Goal: Task Accomplishment & Management: Manage account settings

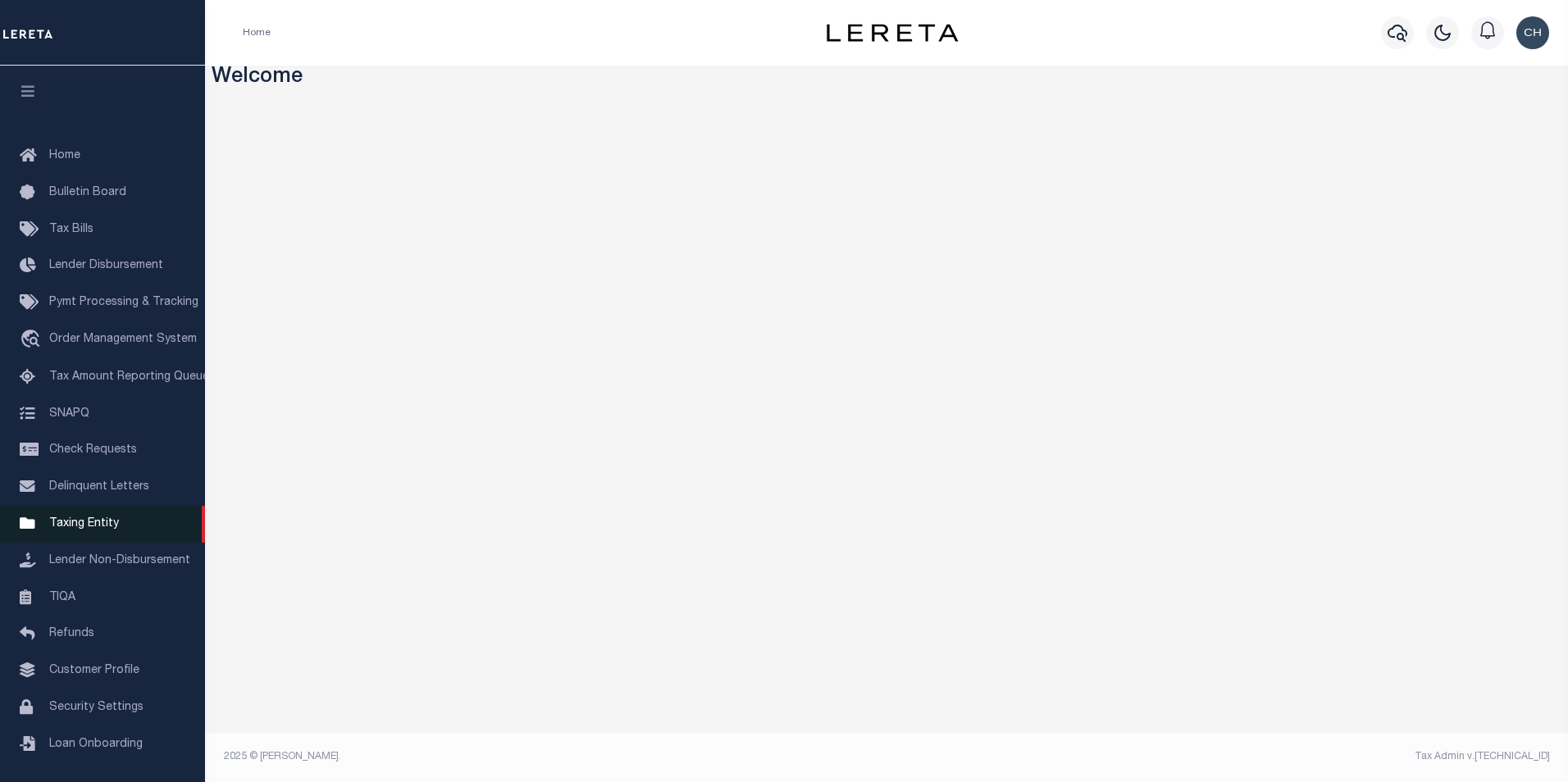
click at [70, 529] on span "Taxing Entity" at bounding box center [84, 524] width 70 height 12
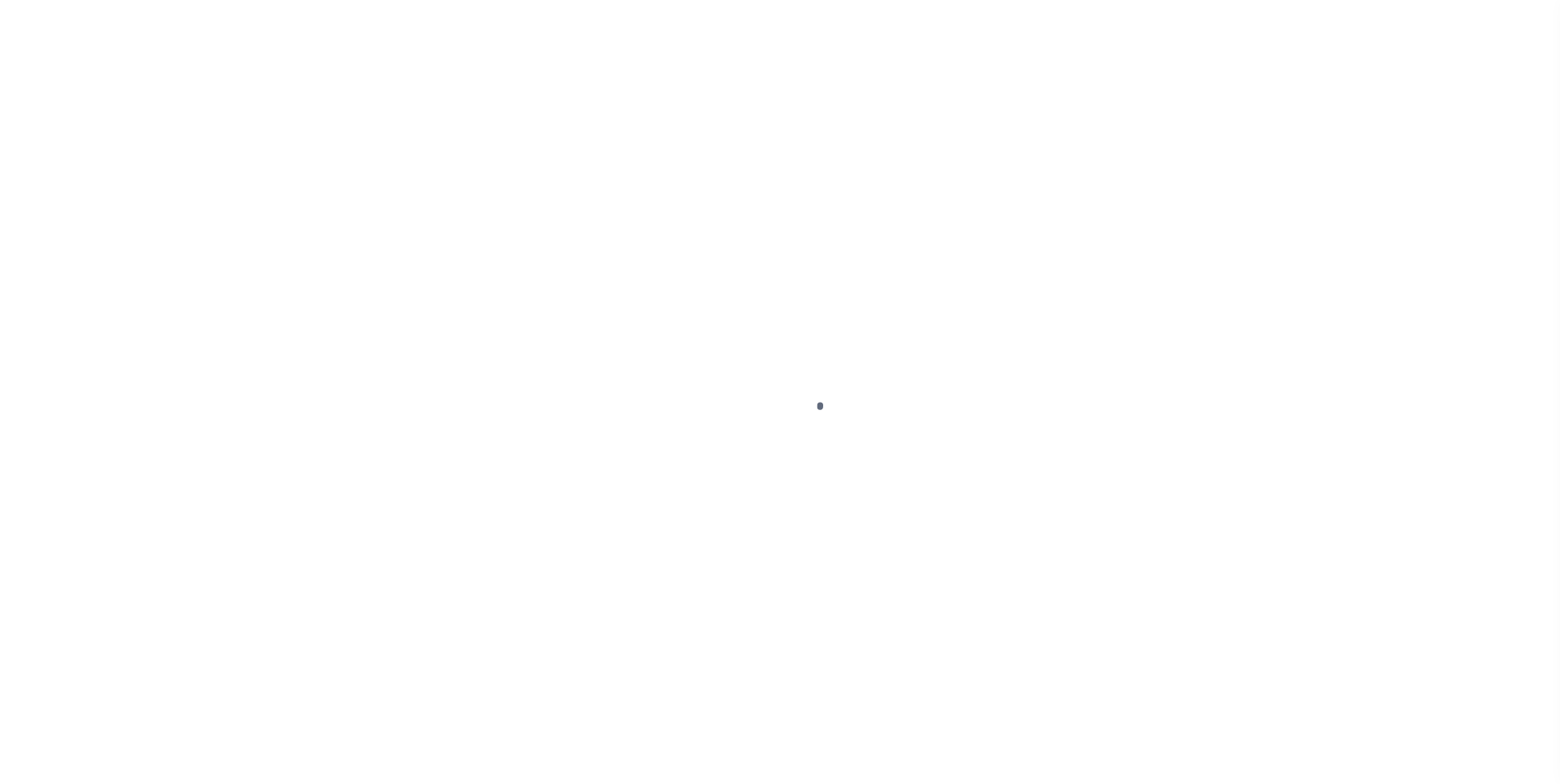
scroll to position [16, 0]
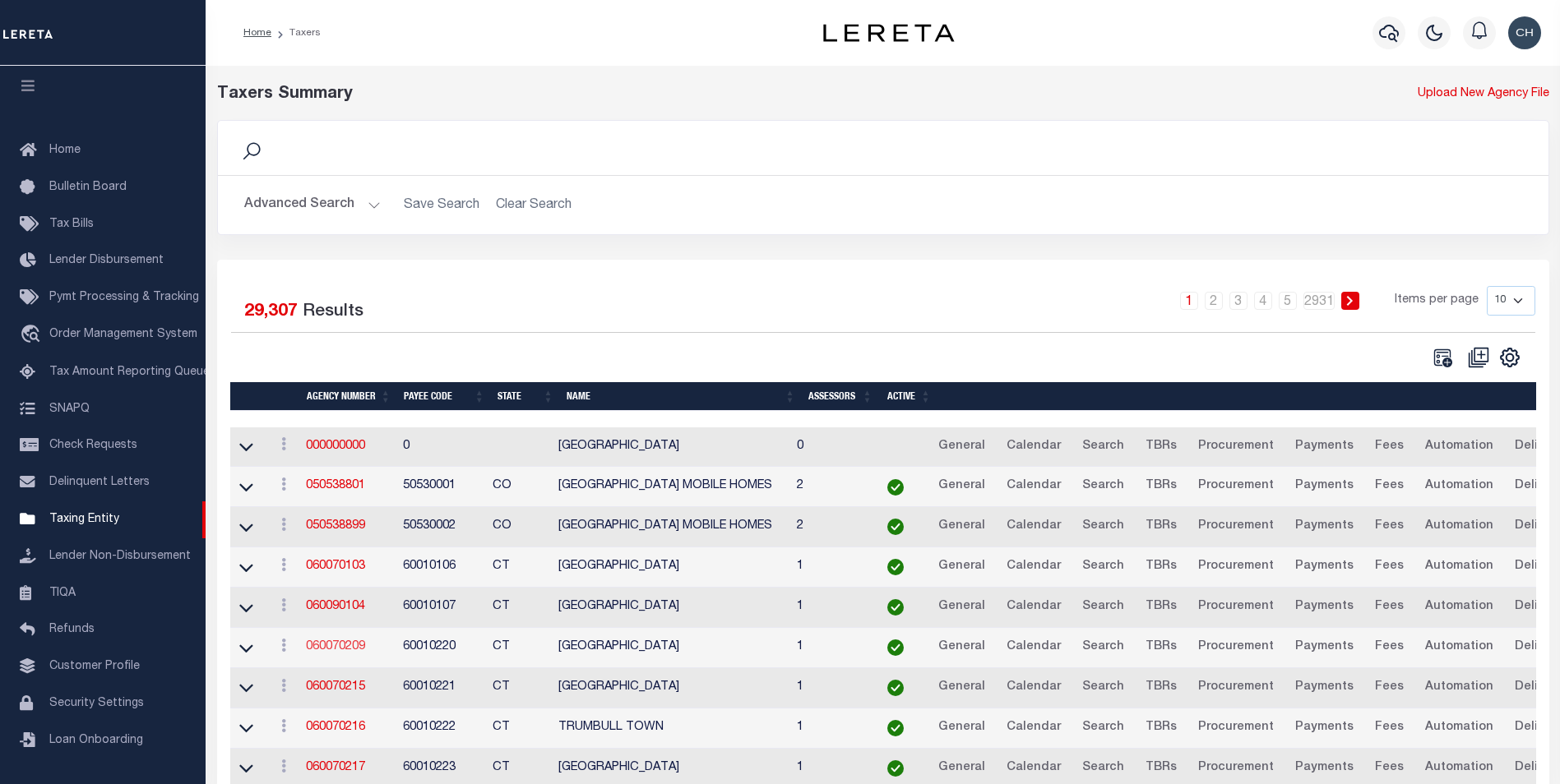
click at [344, 650] on link "060070209" at bounding box center [336, 647] width 60 height 12
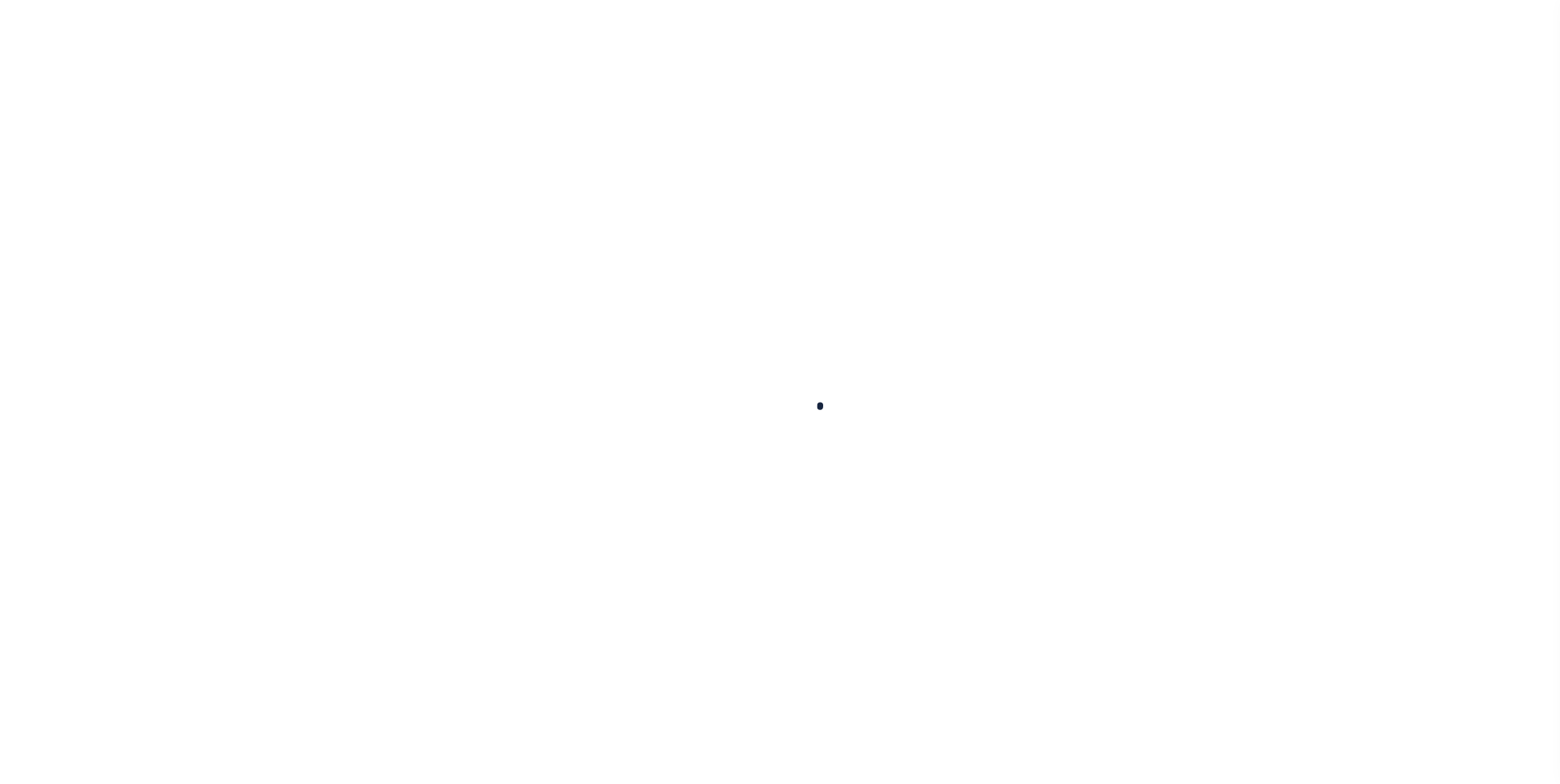
select select
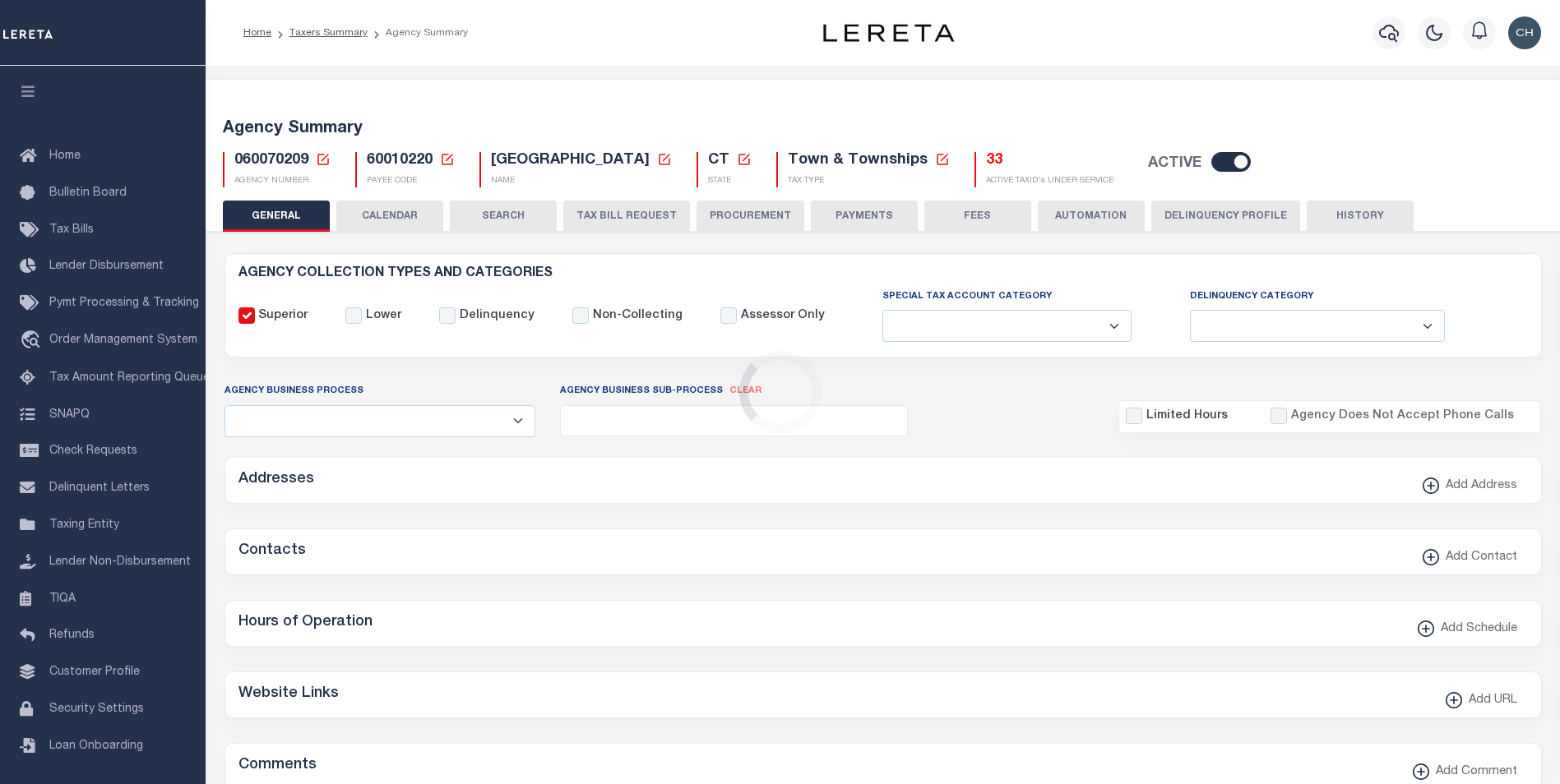
checkbox input "false"
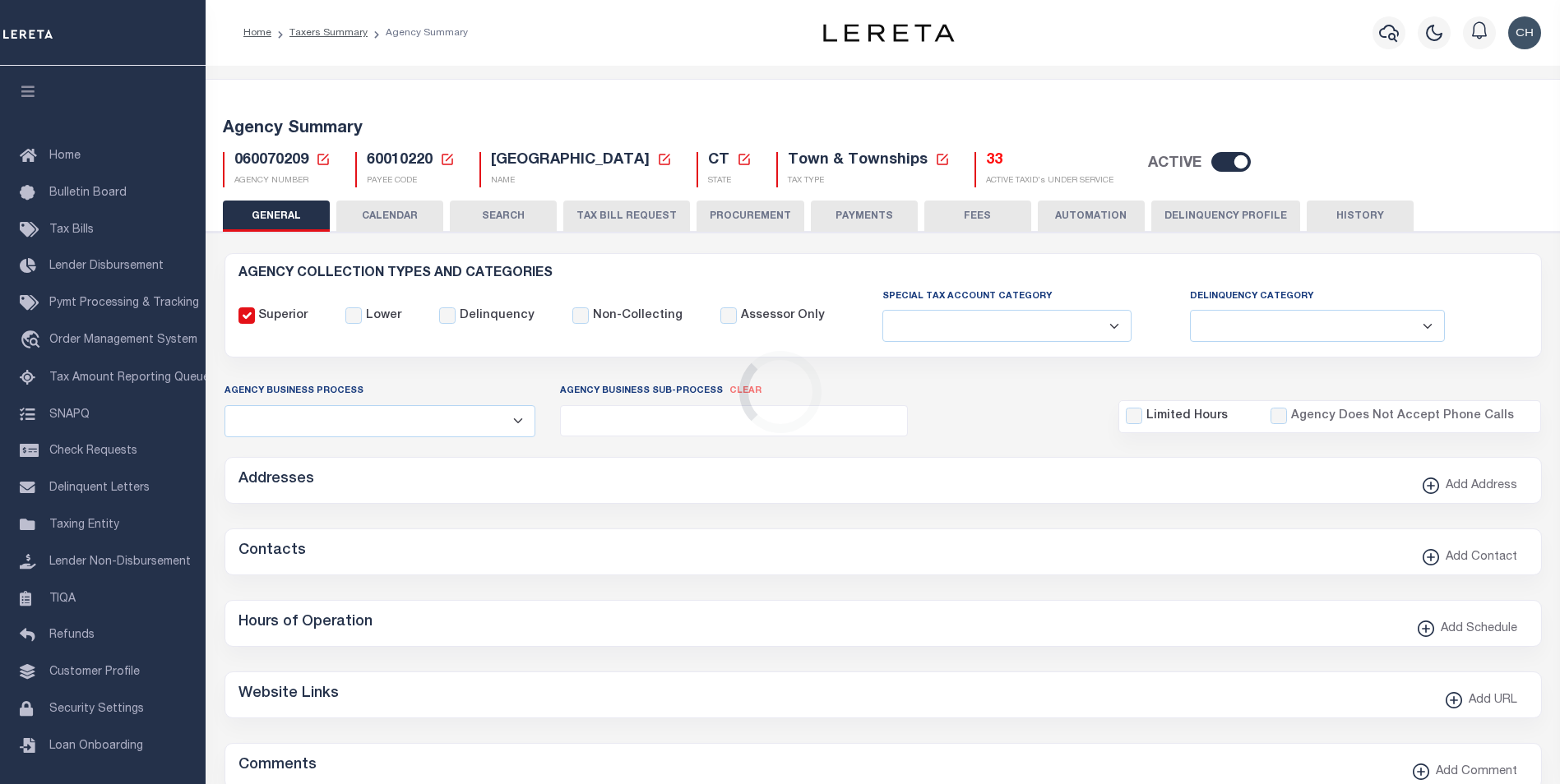
type input "900117019"
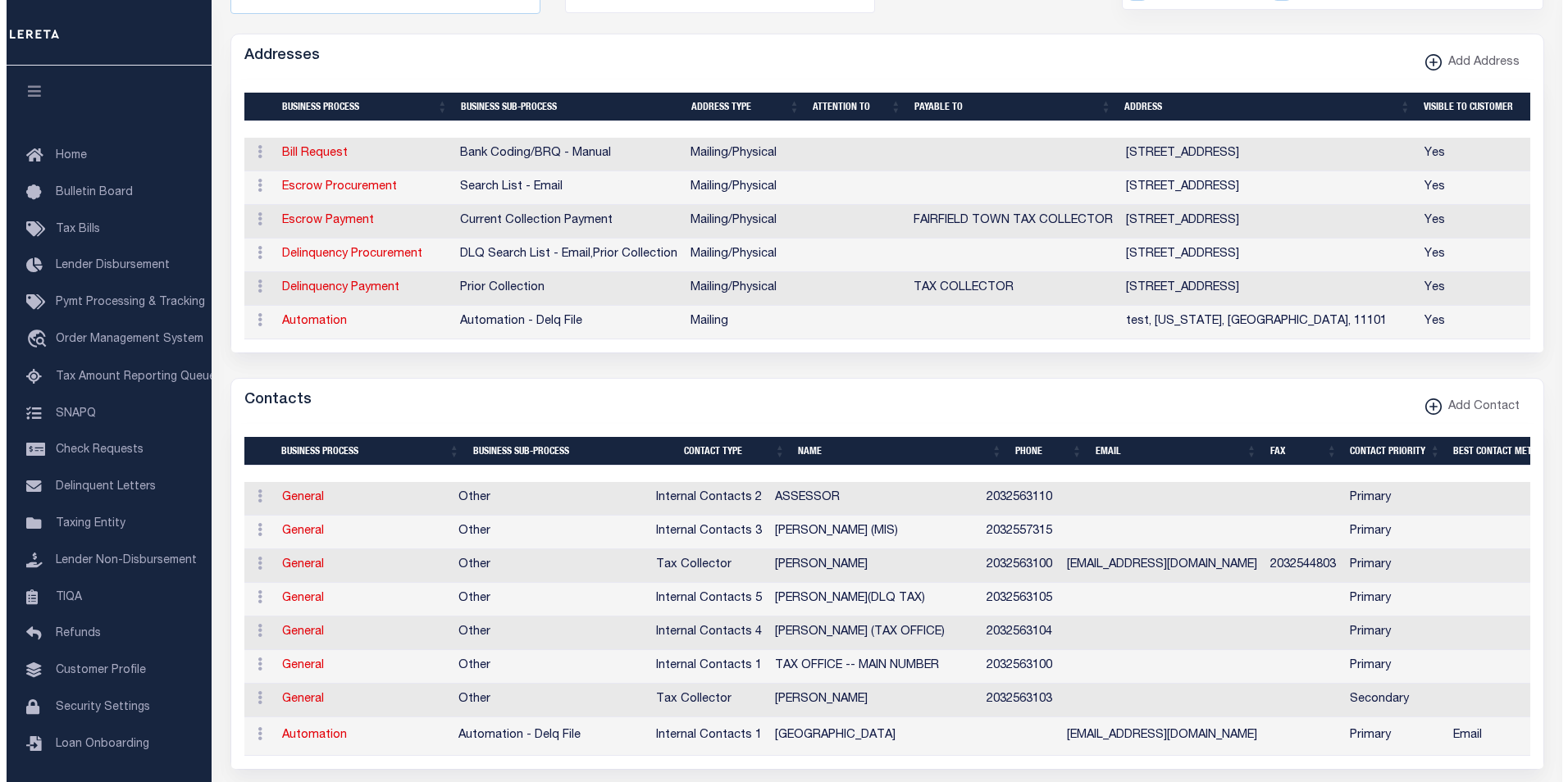
scroll to position [1242, 0]
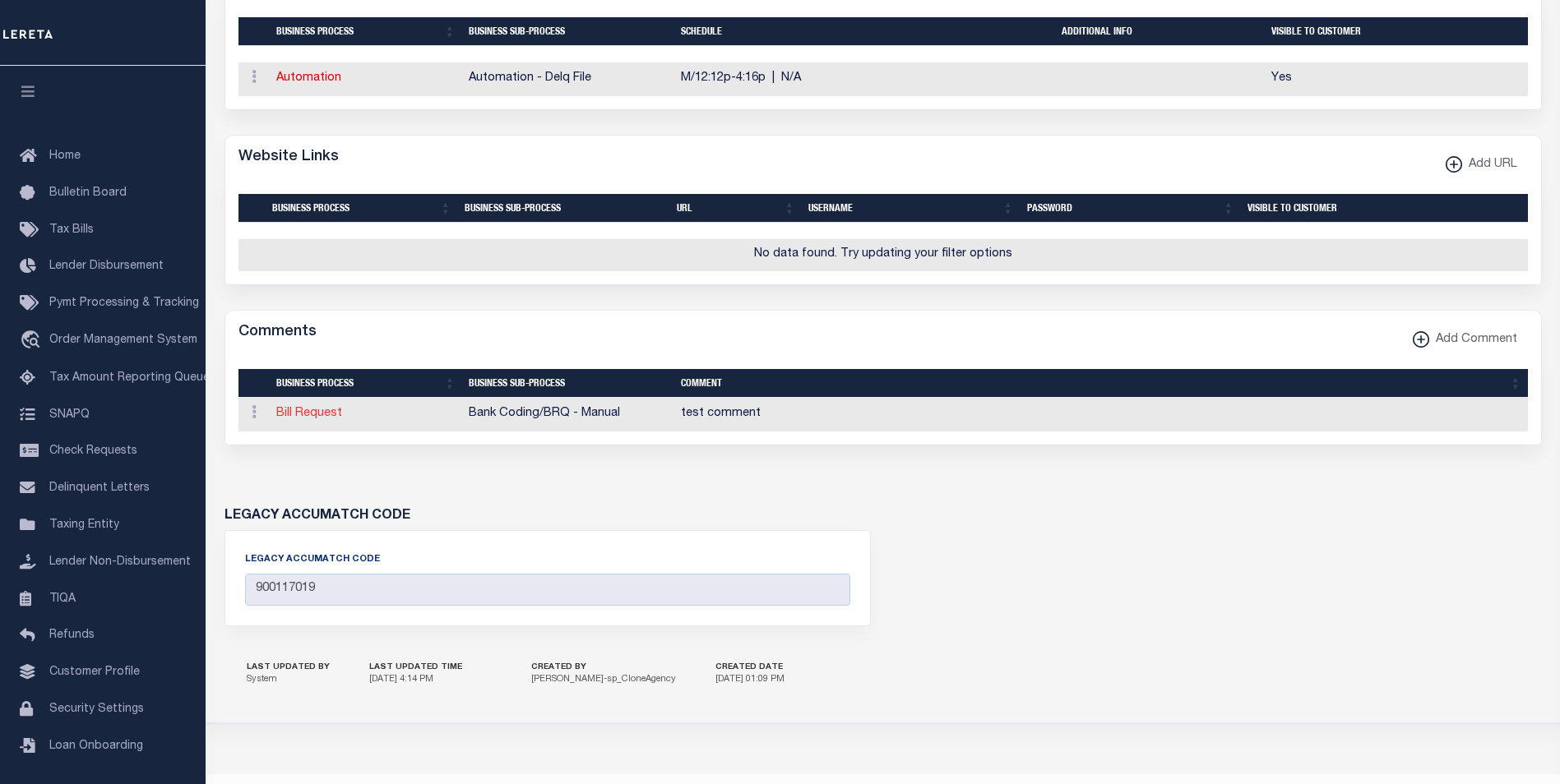
click at [298, 419] on link "Bill Request" at bounding box center [308, 414] width 66 height 12
type textarea "test comment"
select select "1"
select select "2"
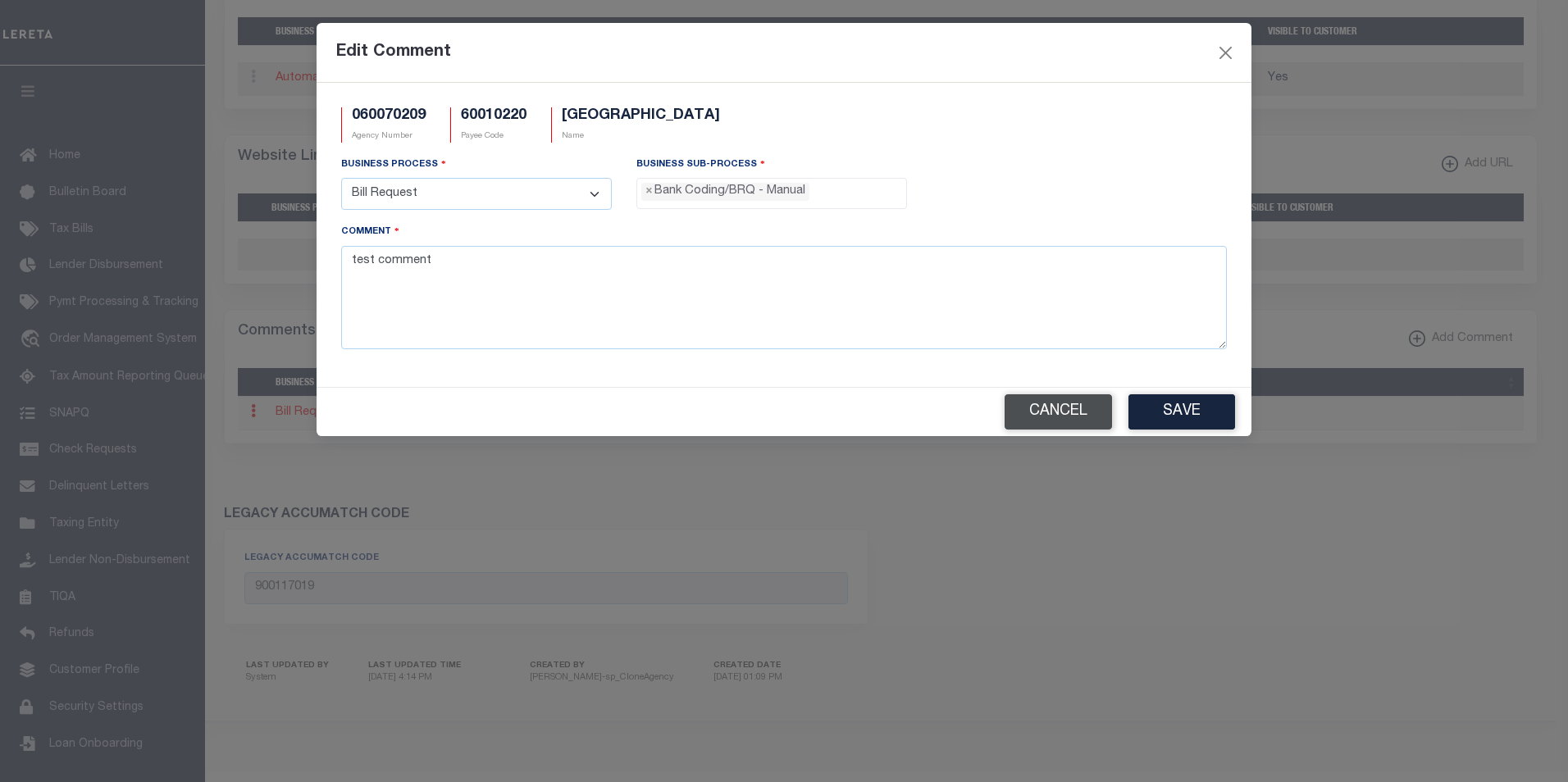
click at [1057, 422] on button "Cancel" at bounding box center [1058, 412] width 108 height 36
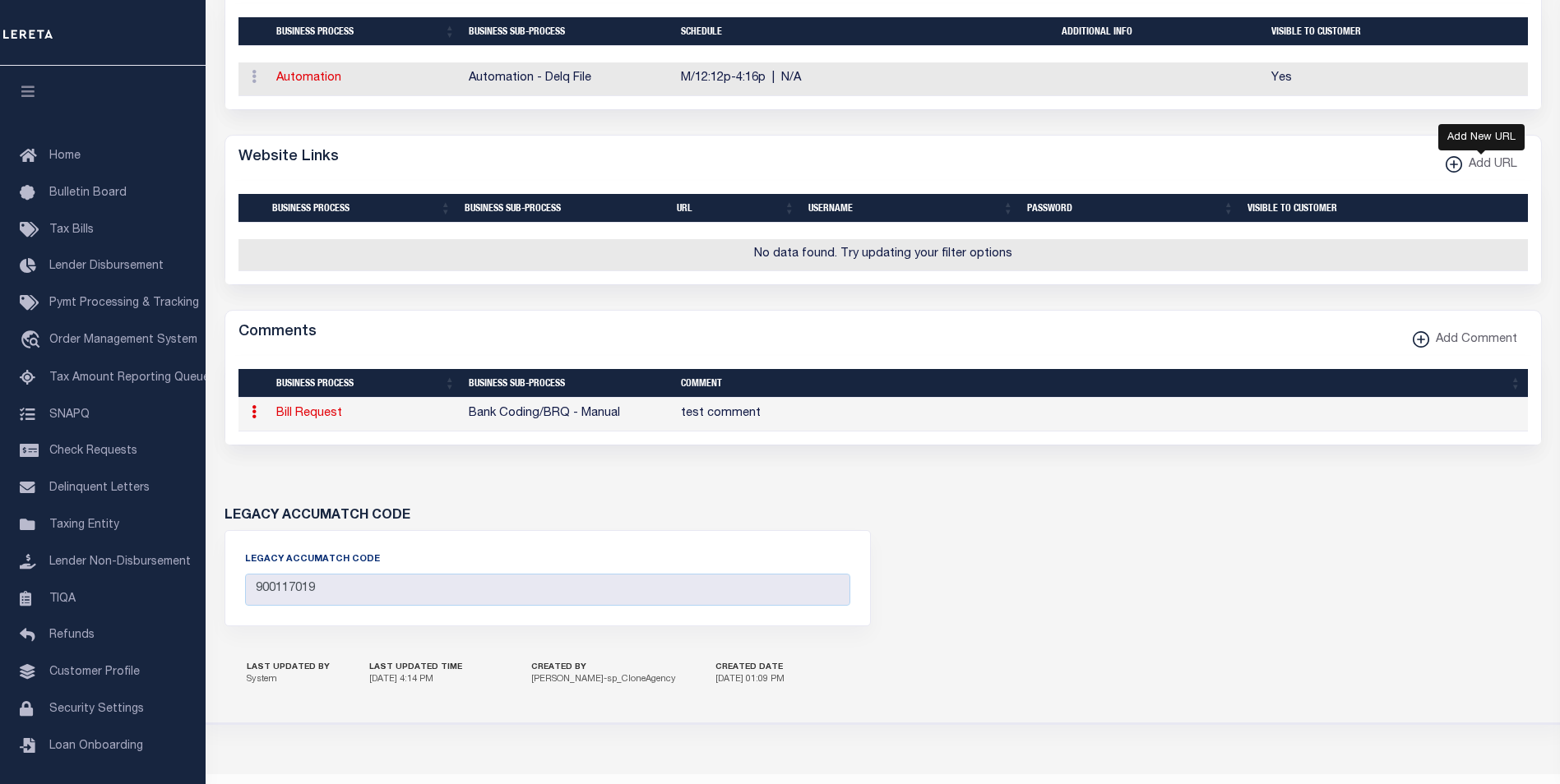
click at [1467, 175] on span "Add URL" at bounding box center [1489, 164] width 55 height 18
select select
checkbox input "true"
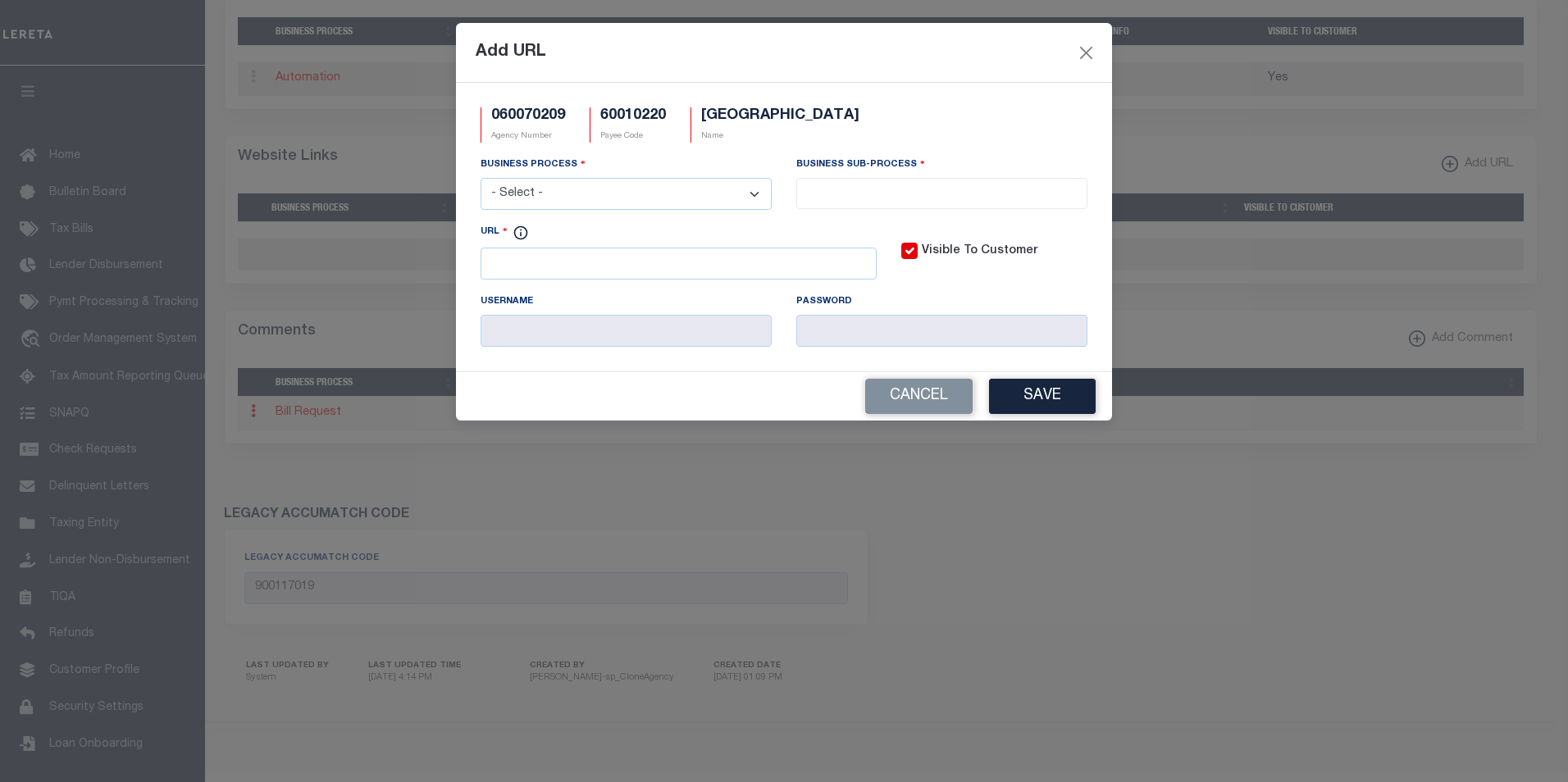
click at [573, 190] on select "- Select - All Automation Bill Request Delinquency Payment Delinquency Procurem…" at bounding box center [626, 194] width 291 height 32
select select "7"
click at [481, 179] on select "- Select - All Automation Bill Request Delinquency Payment Delinquency Procurem…" at bounding box center [626, 194] width 291 height 32
click at [869, 185] on input "search" at bounding box center [941, 191] width 281 height 18
select select "37"
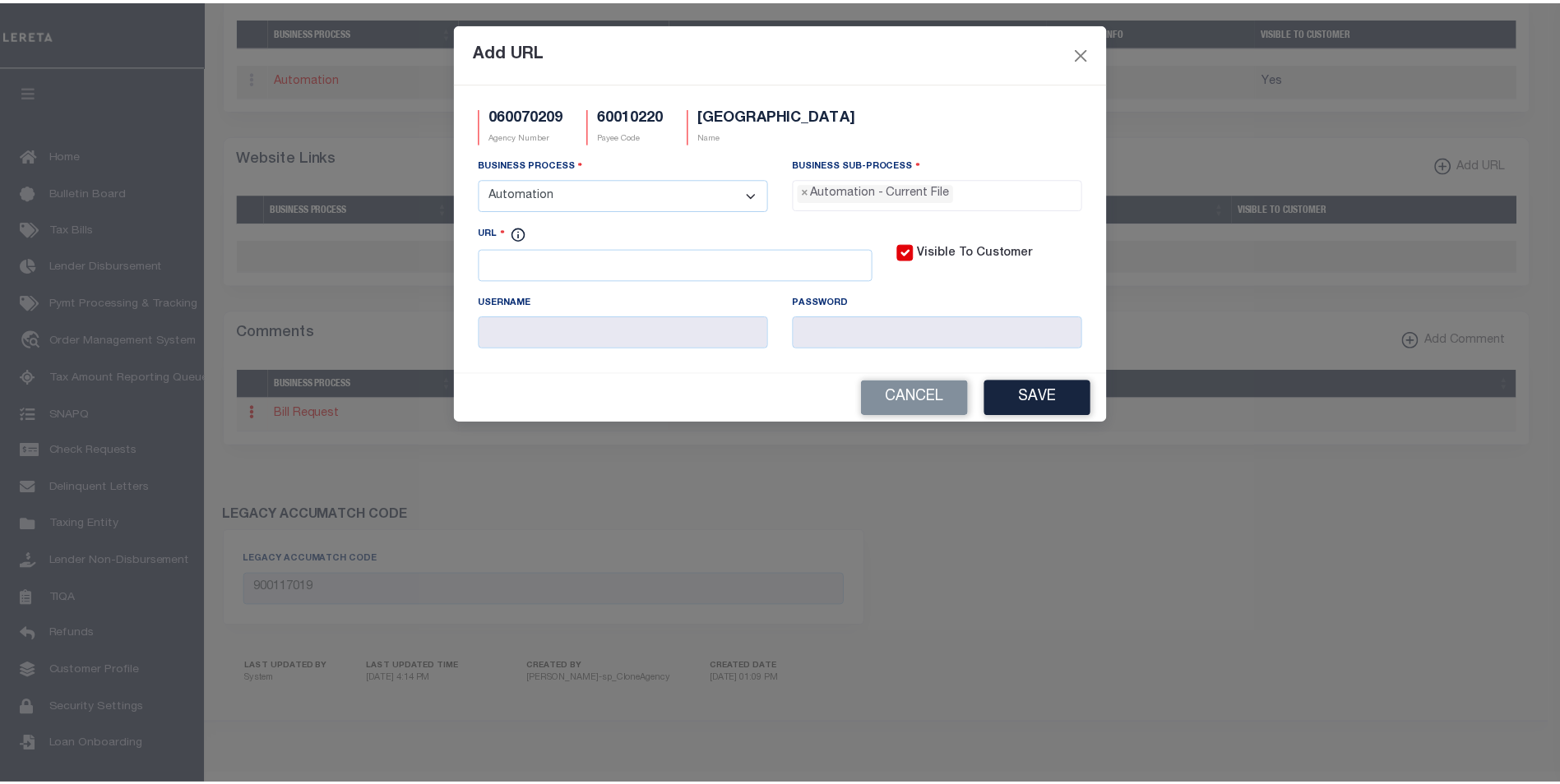
scroll to position [14, 0]
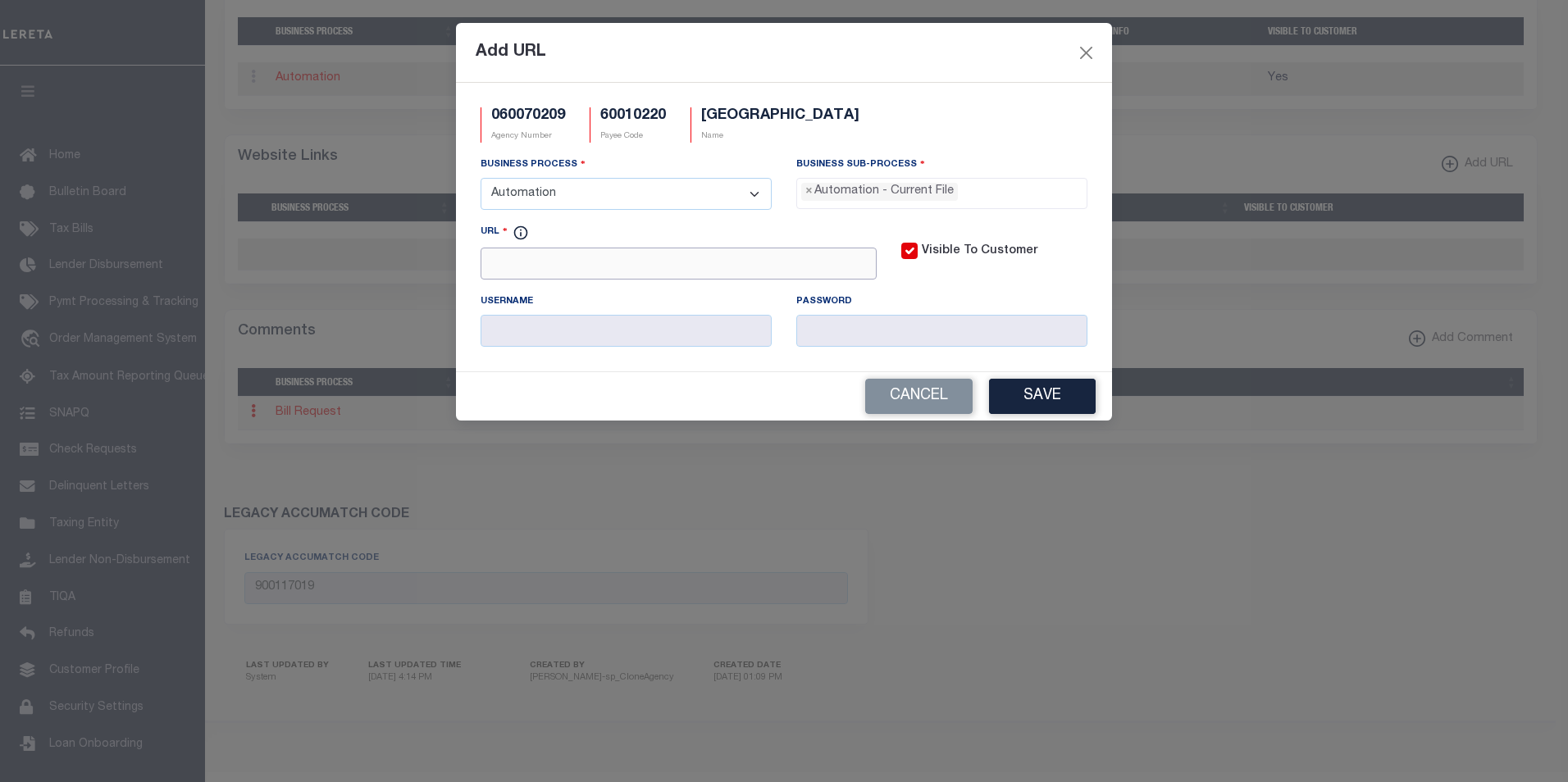
click at [573, 273] on input "URL" at bounding box center [679, 264] width 396 height 32
click at [922, 289] on div "Visible To Customer" at bounding box center [995, 258] width 211 height 70
click at [1012, 407] on button "Save" at bounding box center [1043, 397] width 107 height 36
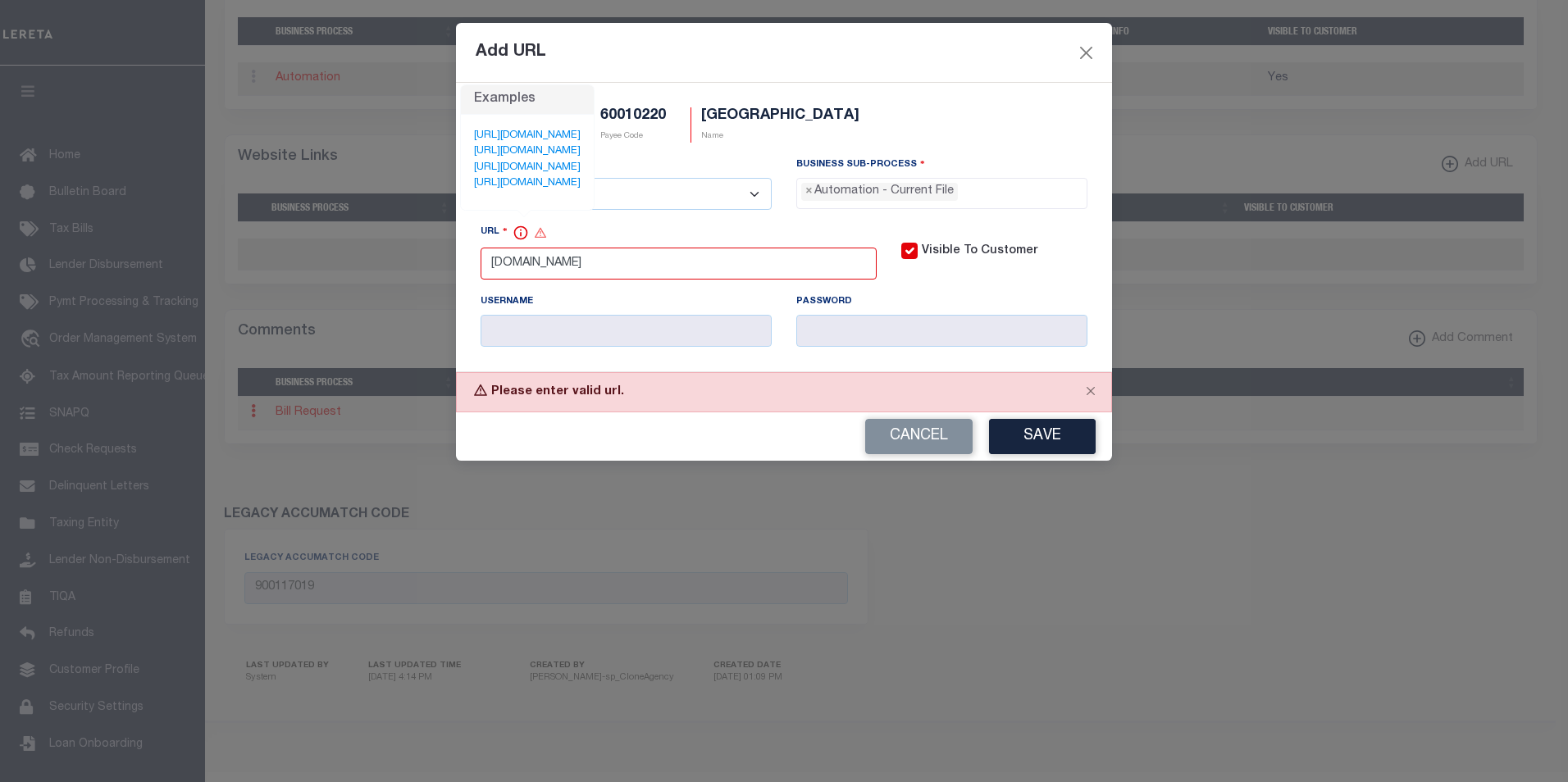
click at [525, 236] on icon "Examples" at bounding box center [521, 233] width 16 height 16
drag, startPoint x: 517, startPoint y: 269, endPoint x: 471, endPoint y: 267, distance: 46.0
click at [471, 267] on div "URL www.test.com" at bounding box center [678, 258] width 420 height 70
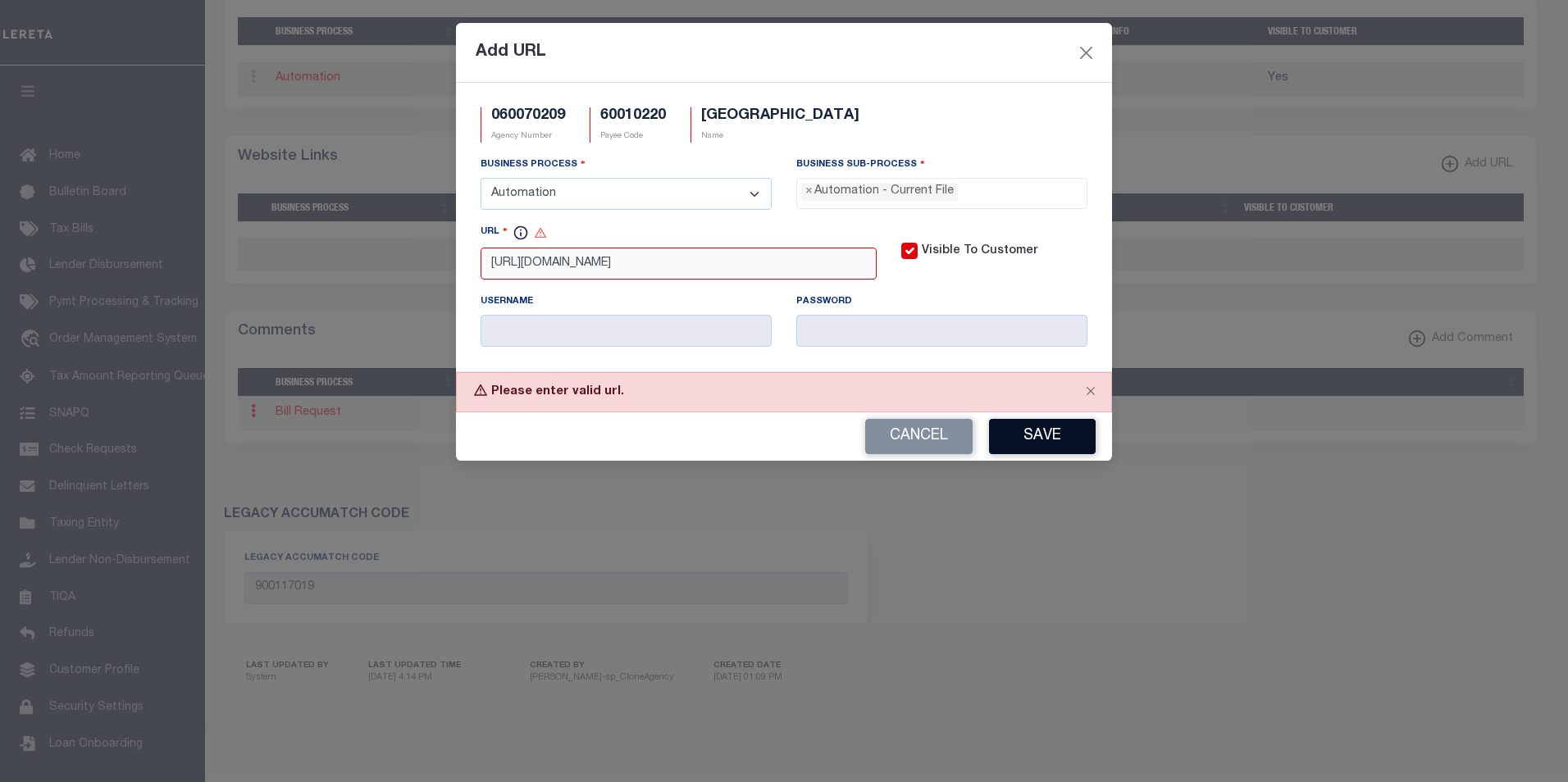
type input "http://www.test.com"
click at [1024, 451] on button "Save" at bounding box center [1043, 436] width 107 height 36
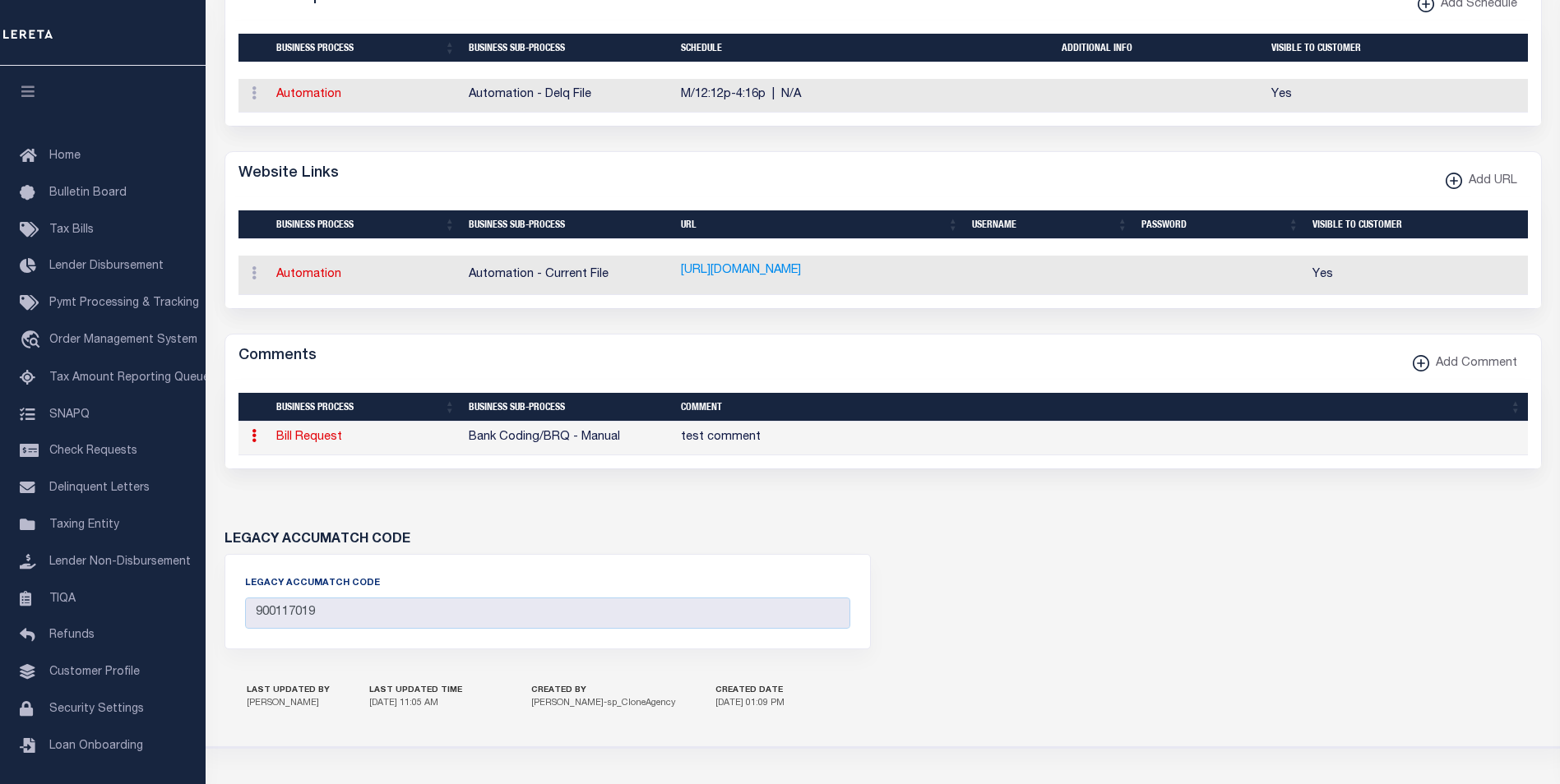
click at [1062, 380] on div "Comments Add Comment" at bounding box center [883, 357] width 1316 height 45
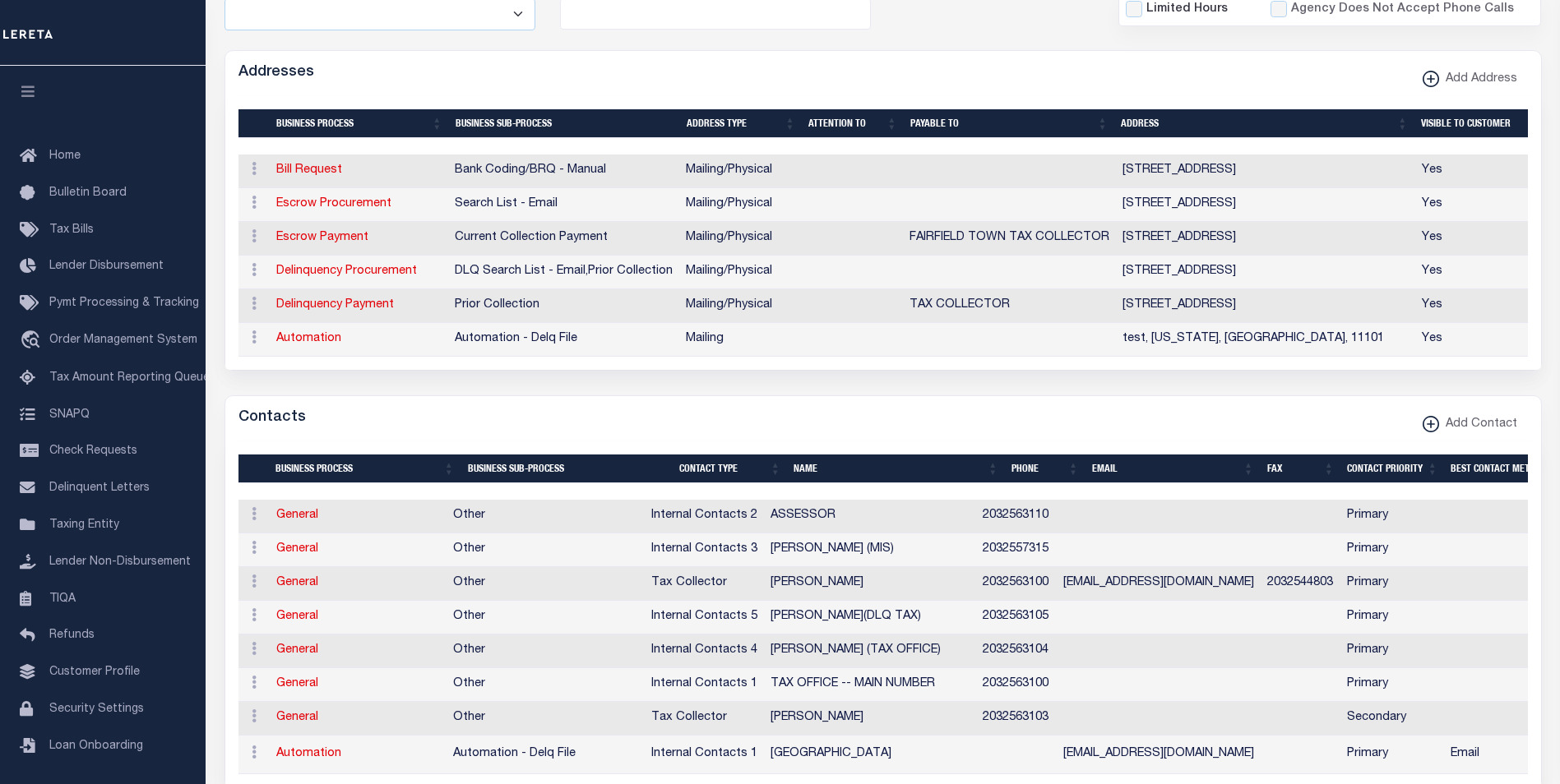
scroll to position [0, 0]
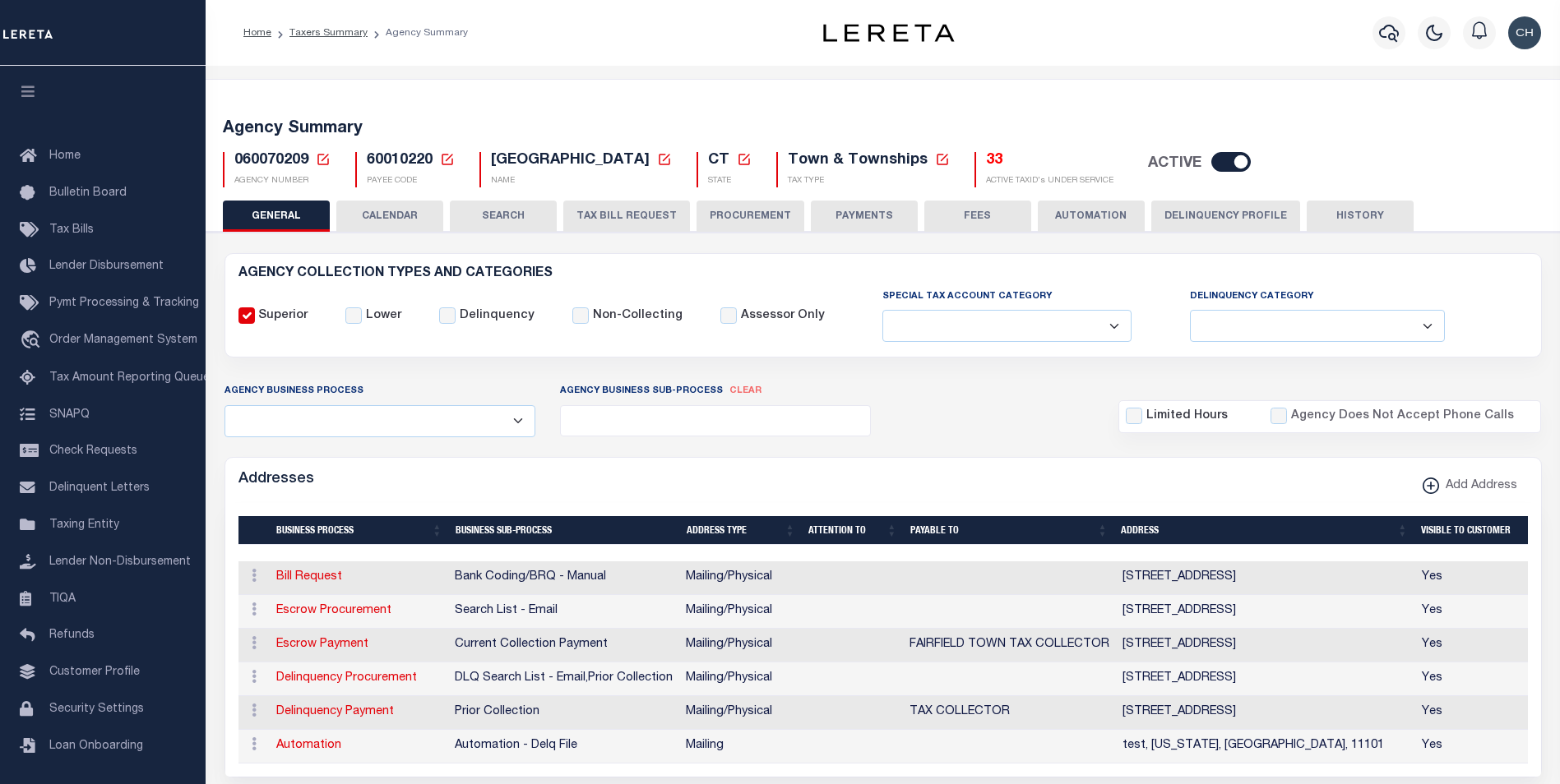
click at [488, 426] on select "All Automation Bill Request Delinquency Payment Delinquency Procurement Escrow …" at bounding box center [380, 421] width 311 height 32
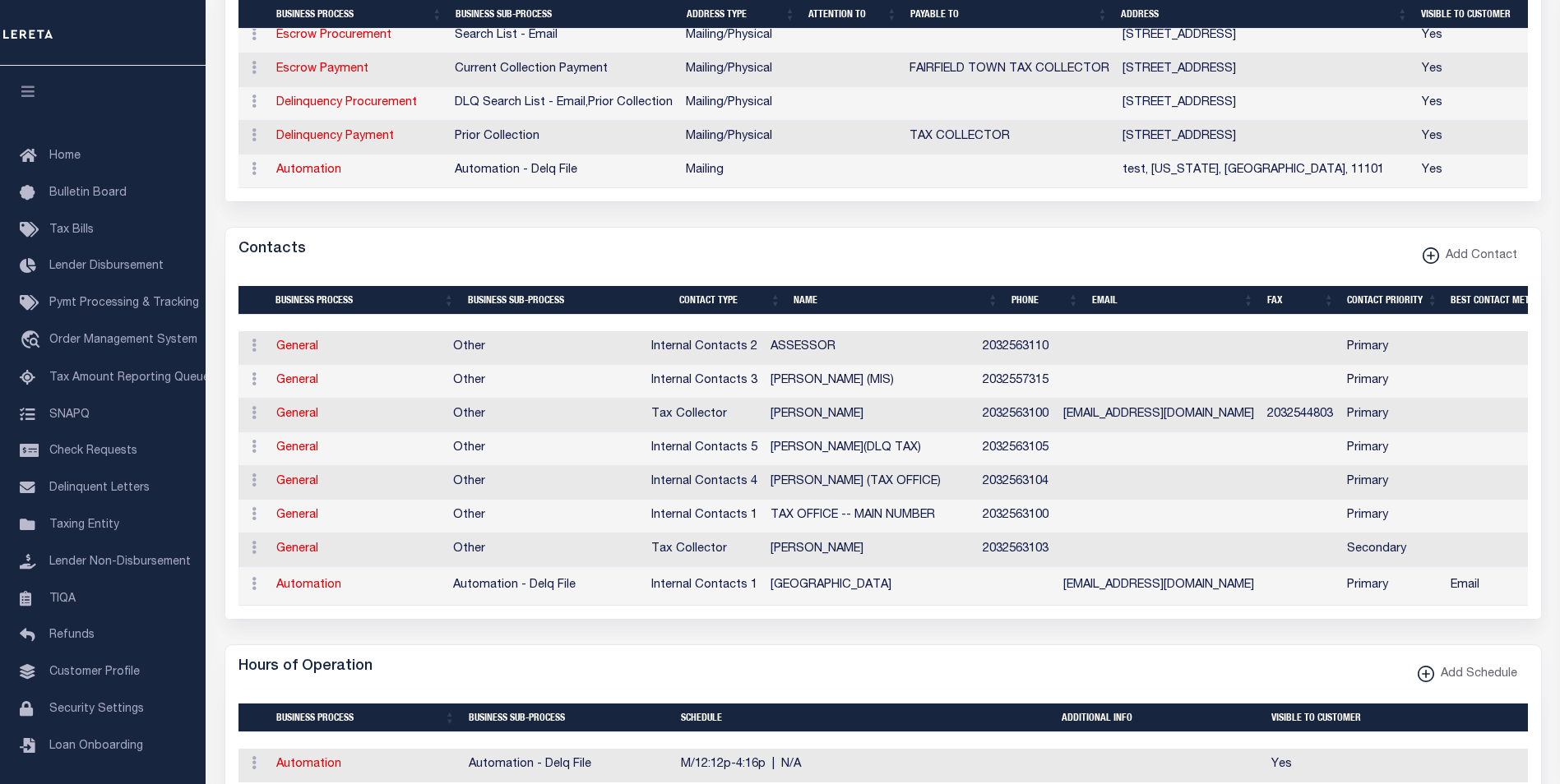
scroll to position [247, 0]
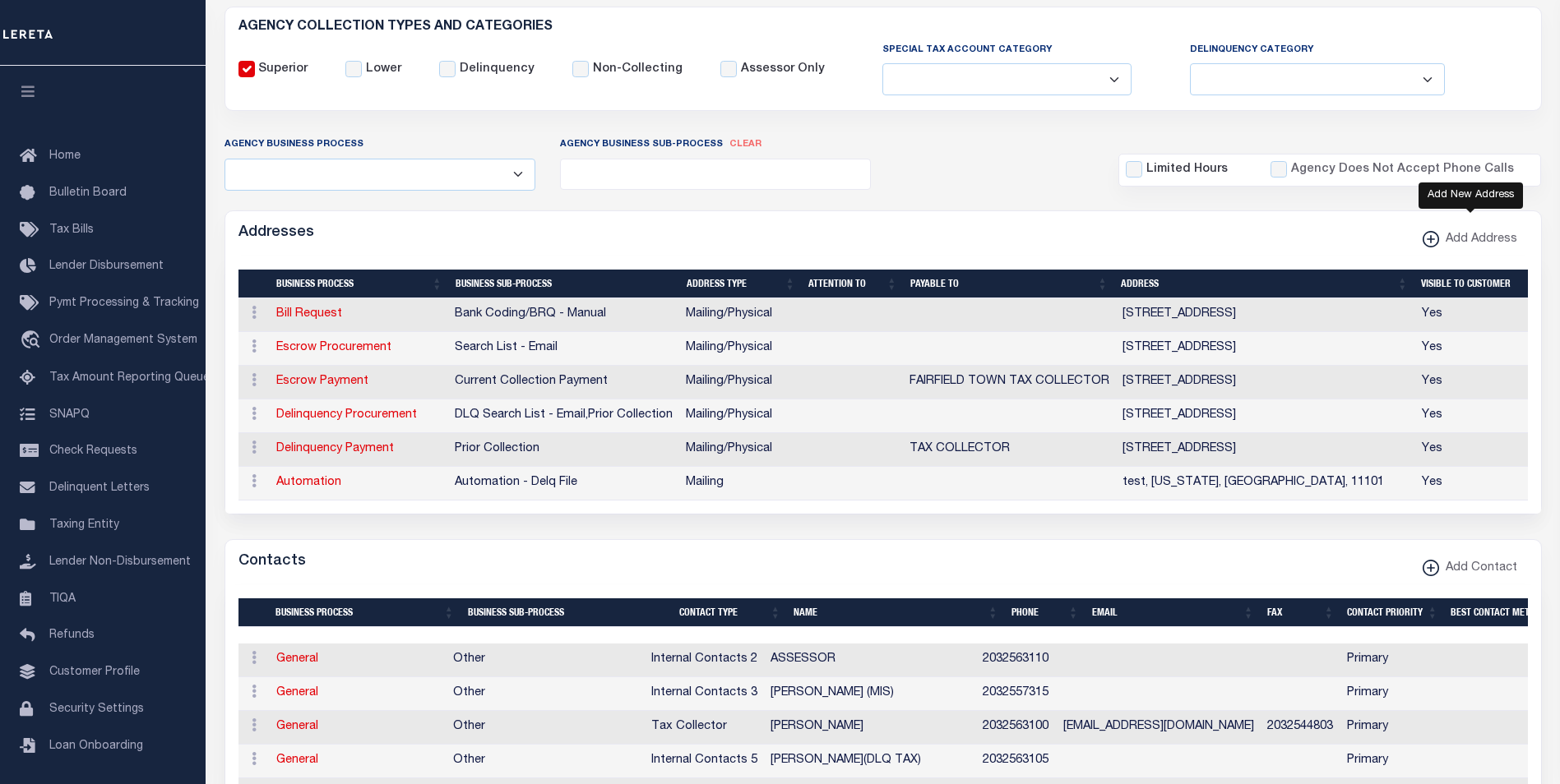
click at [1431, 241] on icon "button" at bounding box center [1431, 240] width 9 height 2
select select "1"
checkbox input "true"
select select
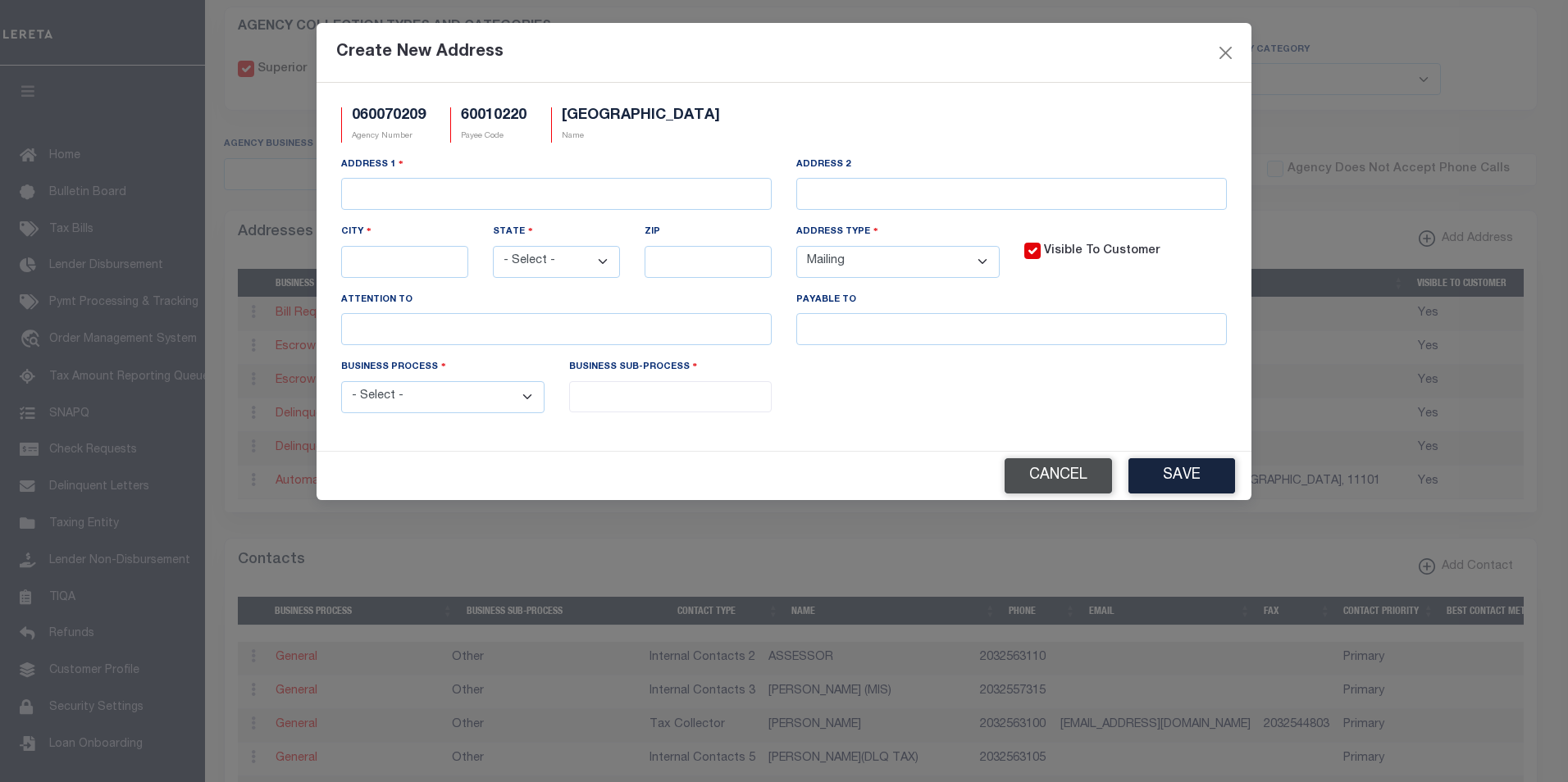
click at [1088, 482] on button "Cancel" at bounding box center [1058, 476] width 108 height 36
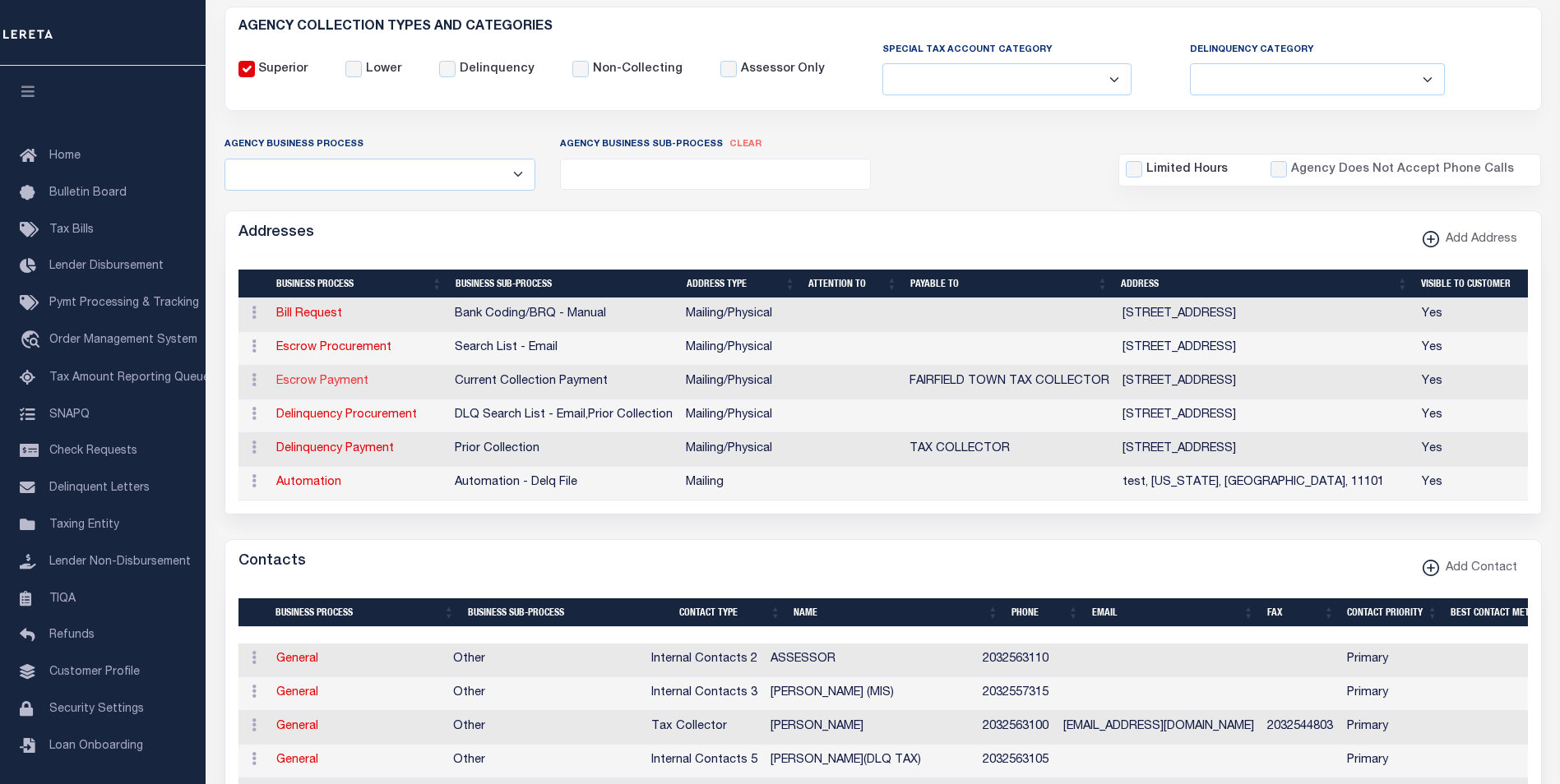
click at [319, 385] on link "Escrow Payment" at bounding box center [322, 381] width 92 height 12
select select "1"
checkbox input "false"
select select
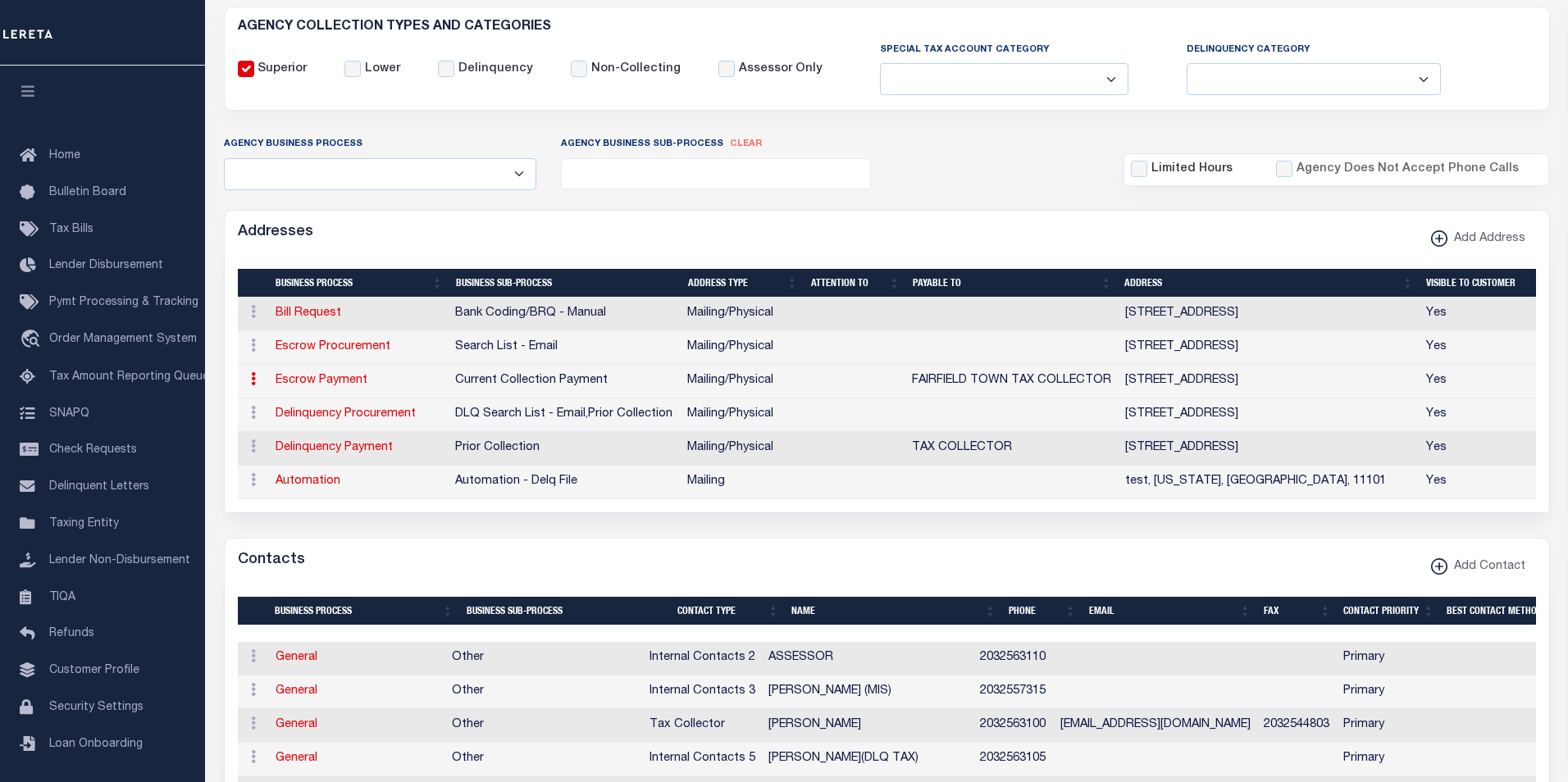
type input "611 OLD POST RD"
type input "FAIRFIELD"
select select "CT"
type input "06824"
select select "5"
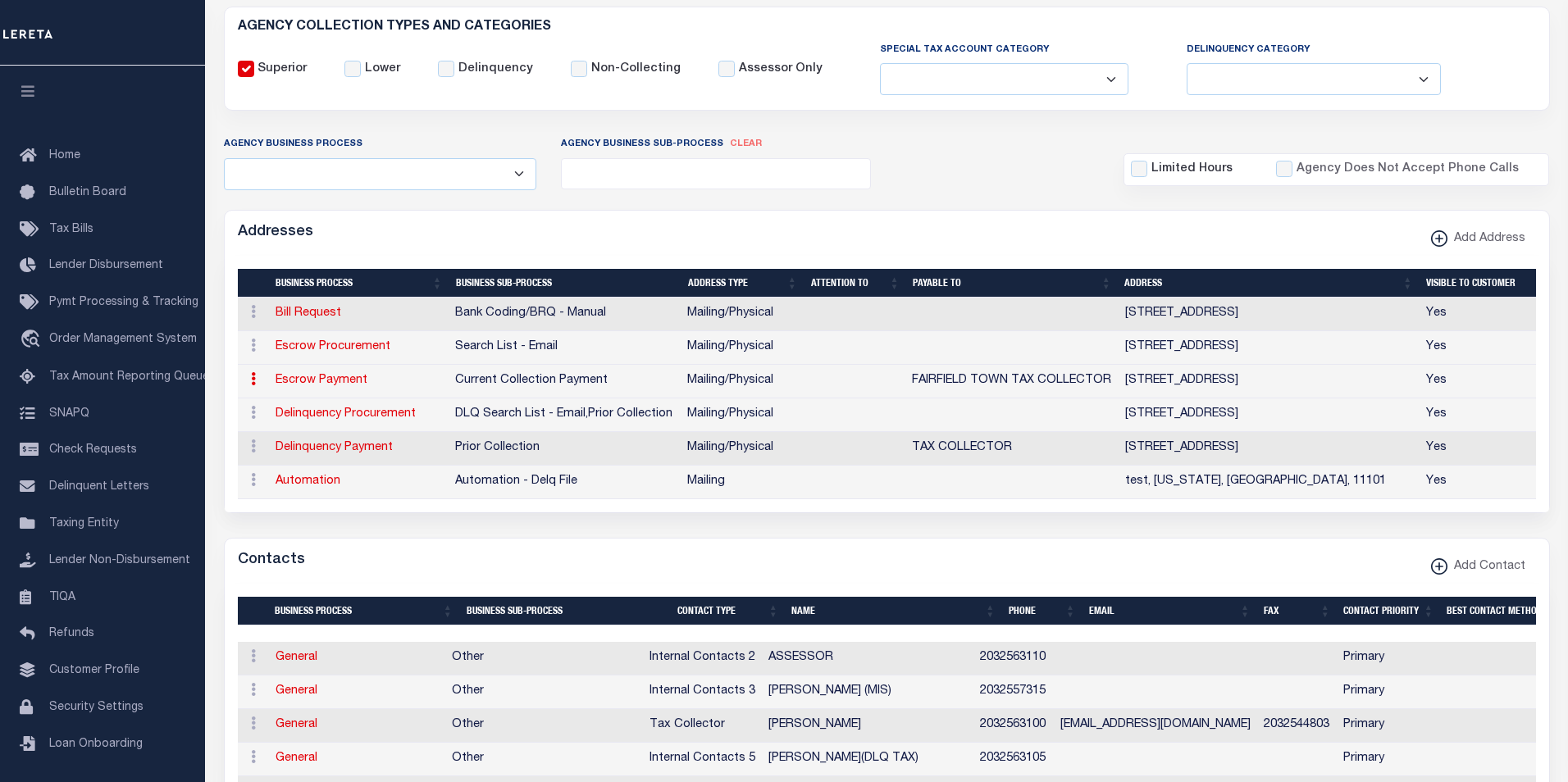
checkbox input "true"
type input "FAIRFIELD TOWN TAX COLLECTOR"
select select "3"
select select "11"
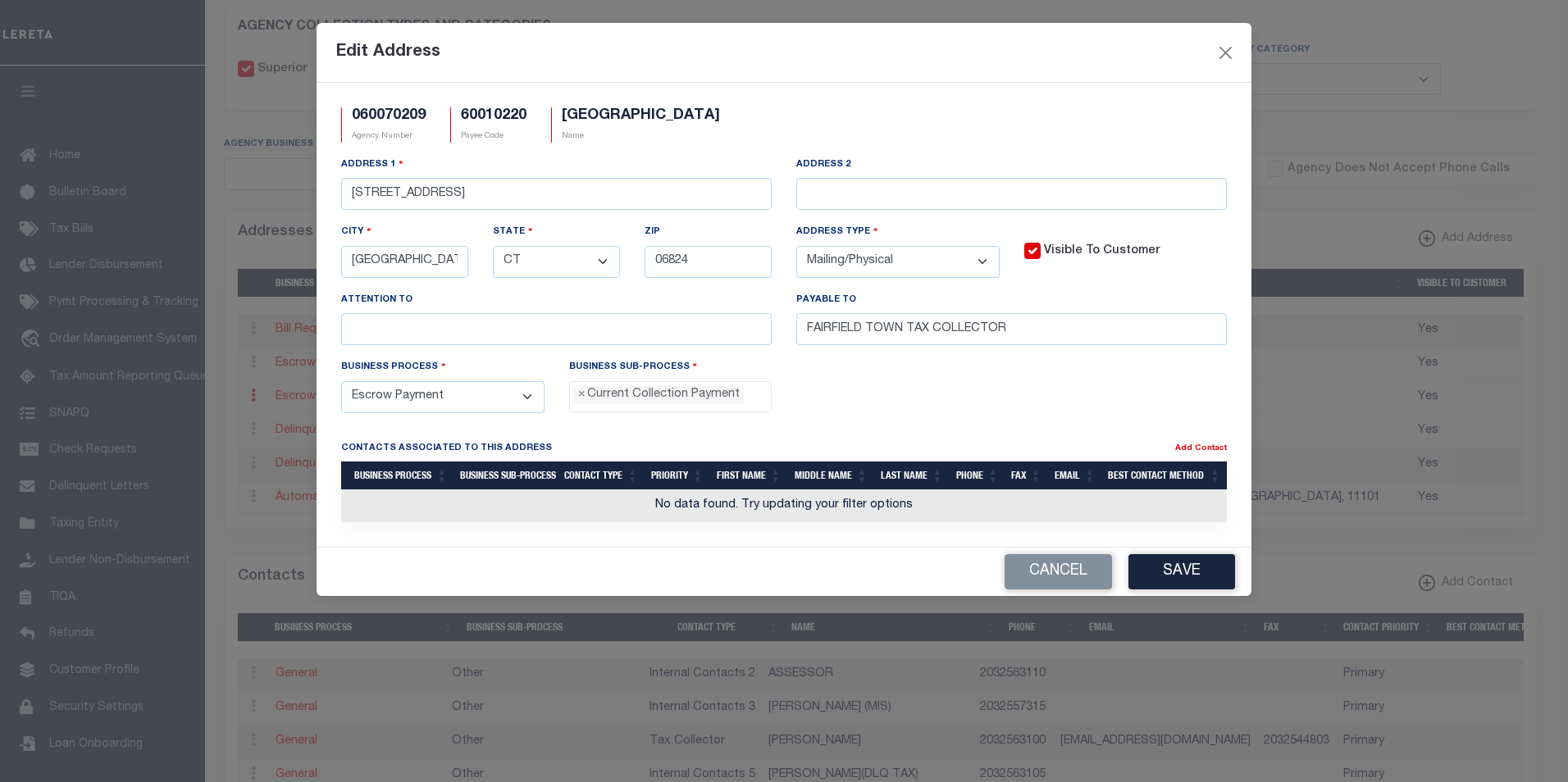
click at [977, 263] on select "- Select - FedEx/Overnight Lock Box Mailing Mailing/Physical Physical" at bounding box center [898, 262] width 203 height 32
click at [857, 194] on input "text" at bounding box center [1012, 194] width 431 height 32
type input "t"
type input "9"
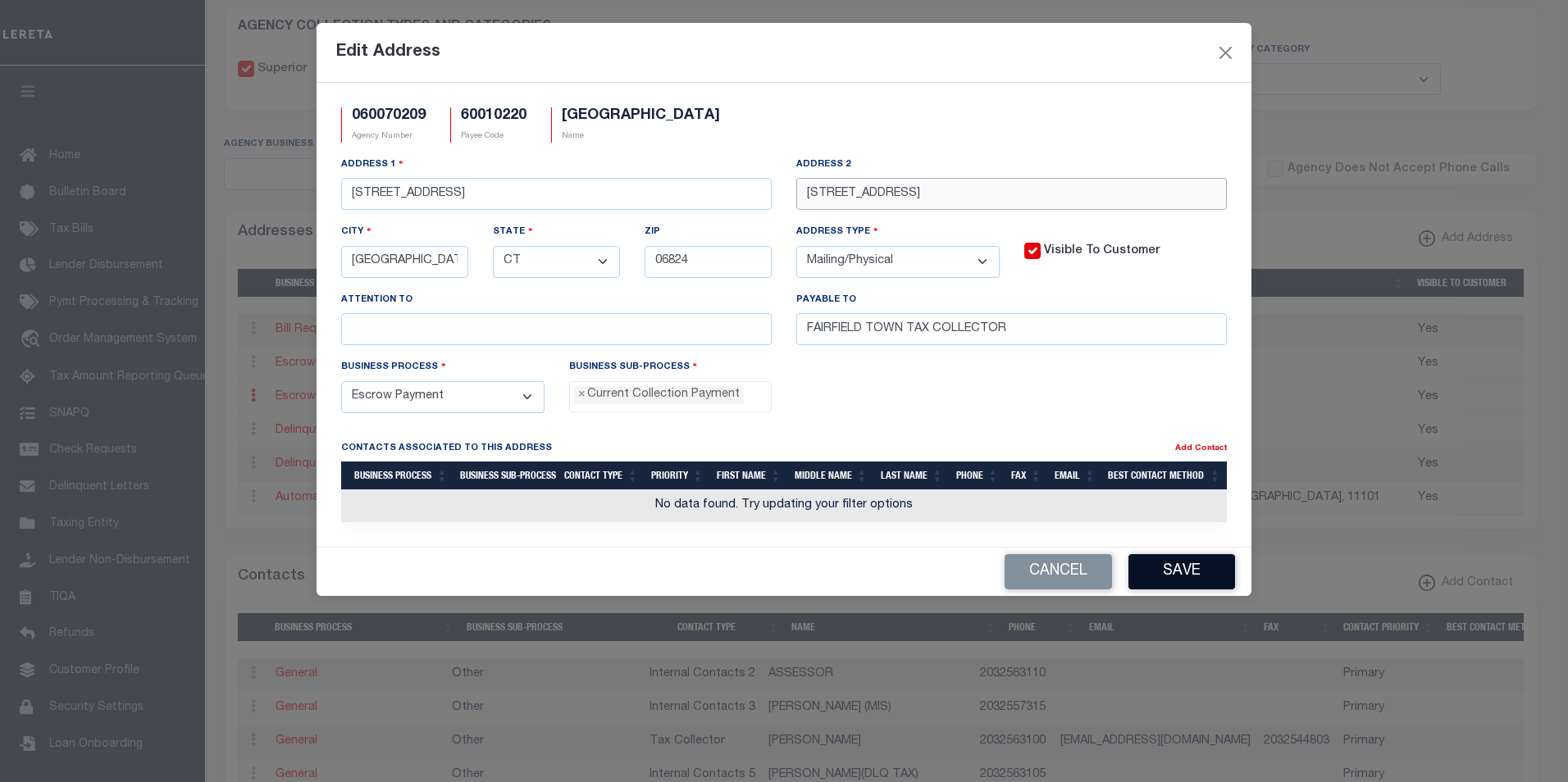
type input "611 Old Post RD"
click at [1165, 580] on button "Save" at bounding box center [1182, 572] width 107 height 36
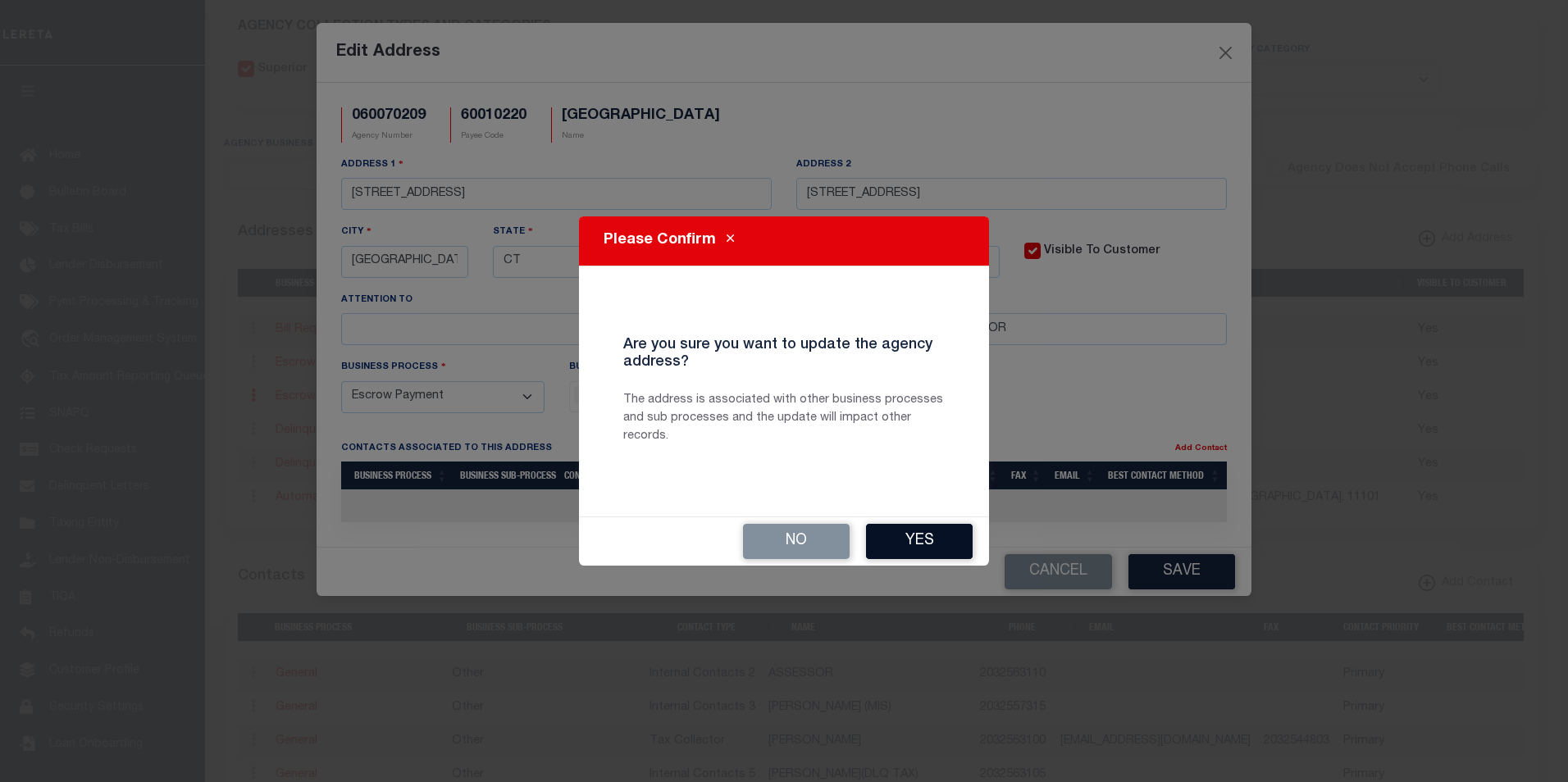
click at [920, 537] on button "Yes" at bounding box center [920, 542] width 107 height 36
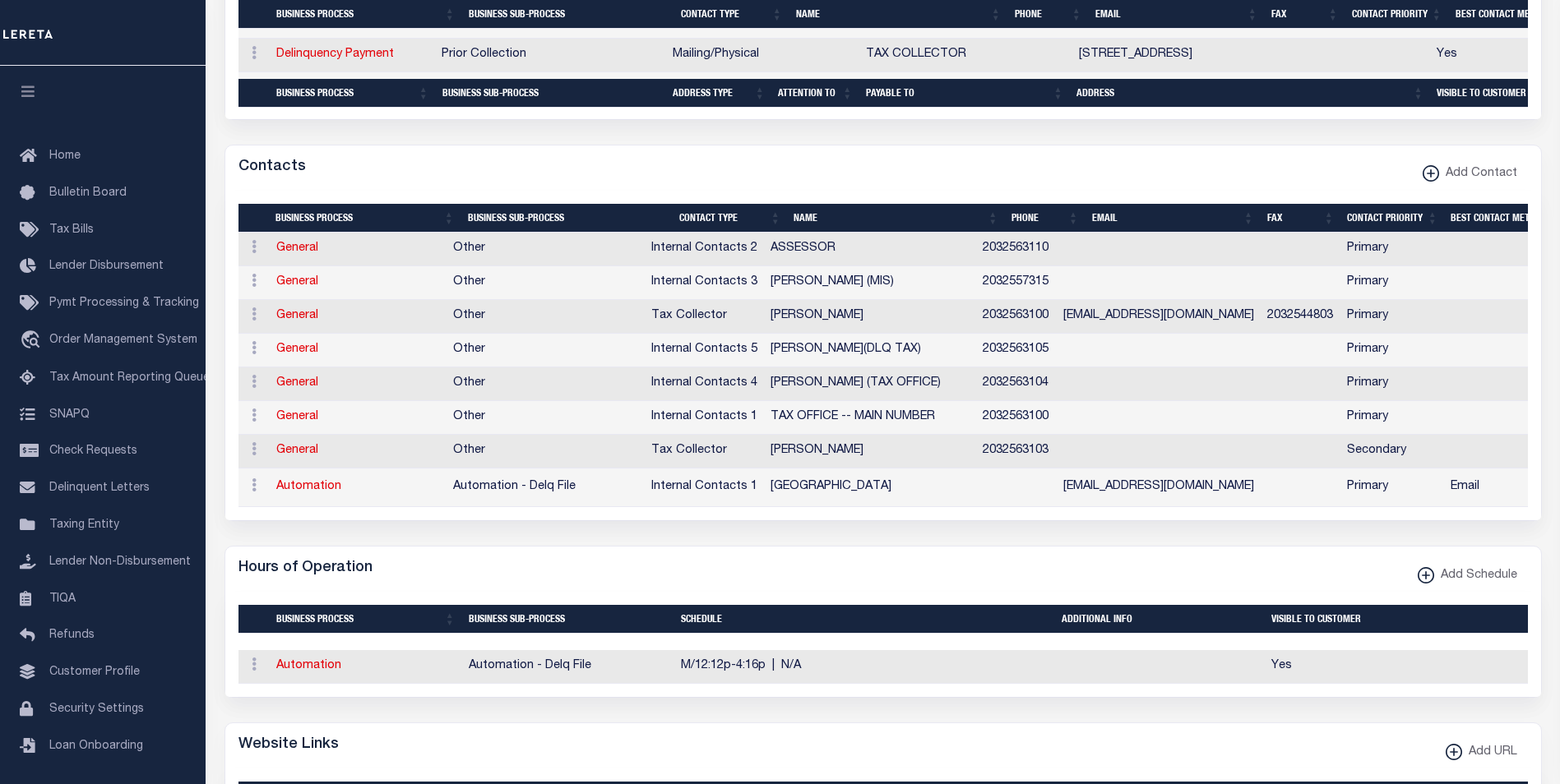
scroll to position [1068, 0]
